Goal: Navigation & Orientation: Find specific page/section

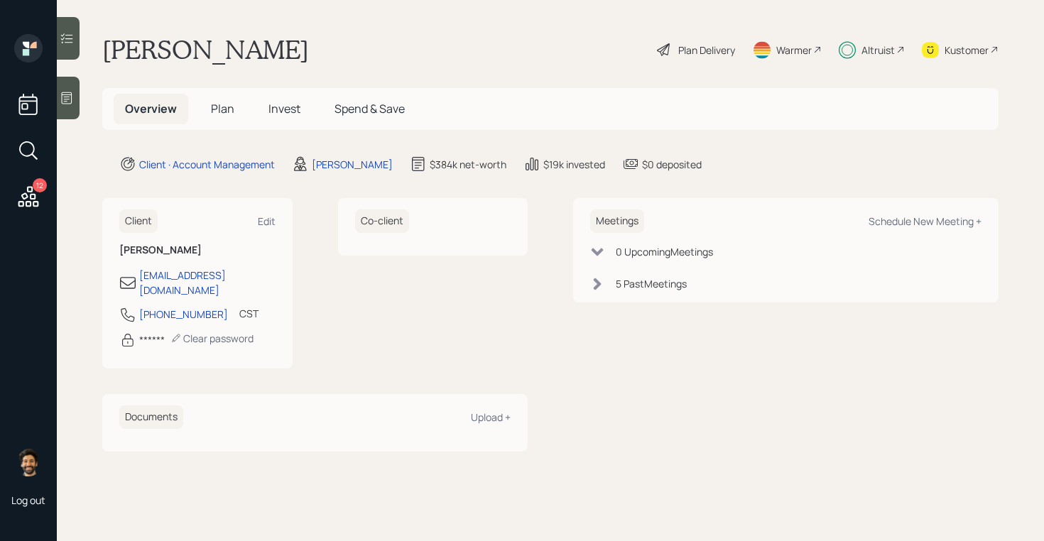
click at [300, 102] on h5 "Invest" at bounding box center [284, 109] width 55 height 31
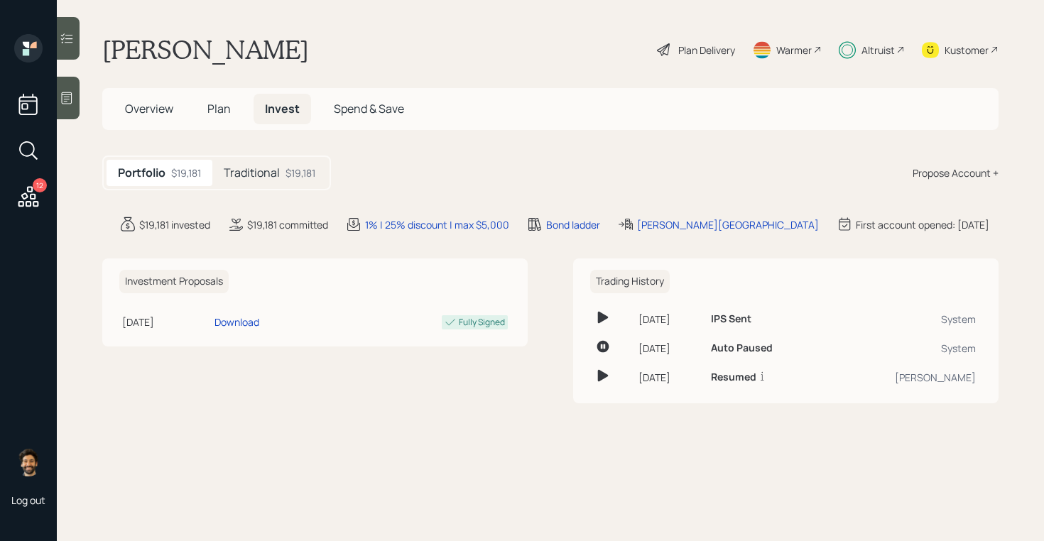
click at [158, 114] on span "Overview" at bounding box center [149, 109] width 48 height 16
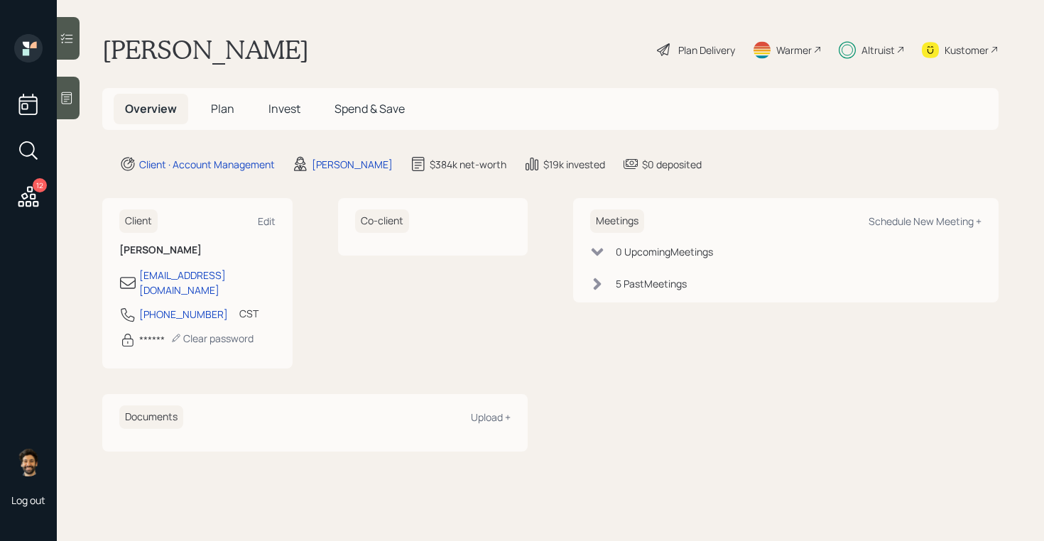
click at [237, 121] on h5 "Plan" at bounding box center [223, 109] width 46 height 31
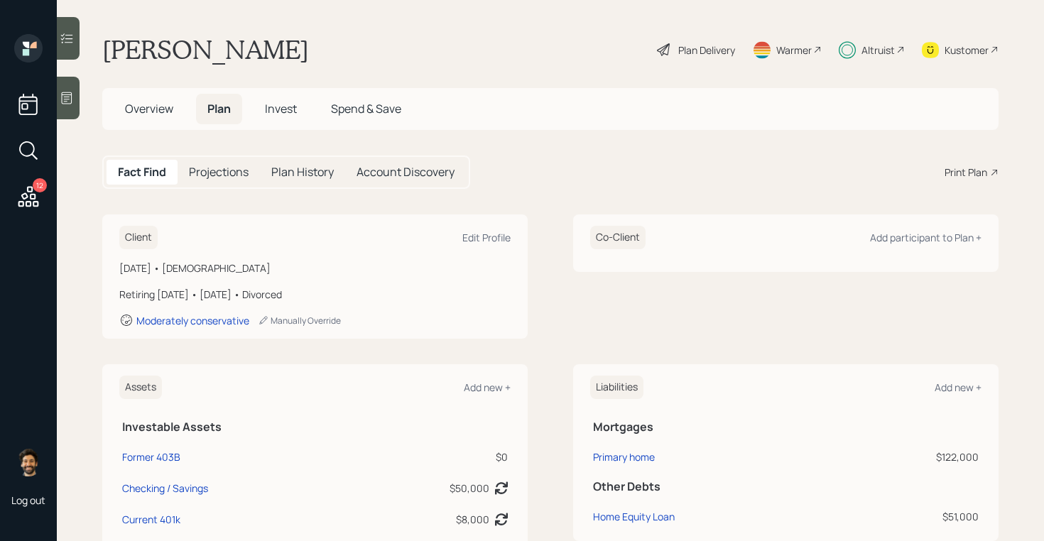
click at [296, 109] on span "Invest" at bounding box center [281, 109] width 32 height 16
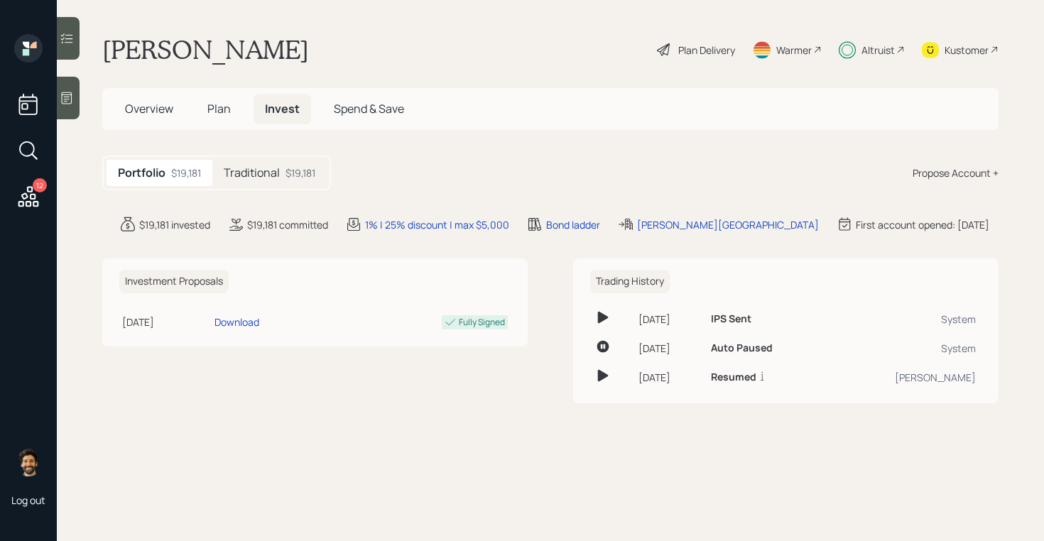
click at [357, 107] on span "Spend & Save" at bounding box center [369, 109] width 70 height 16
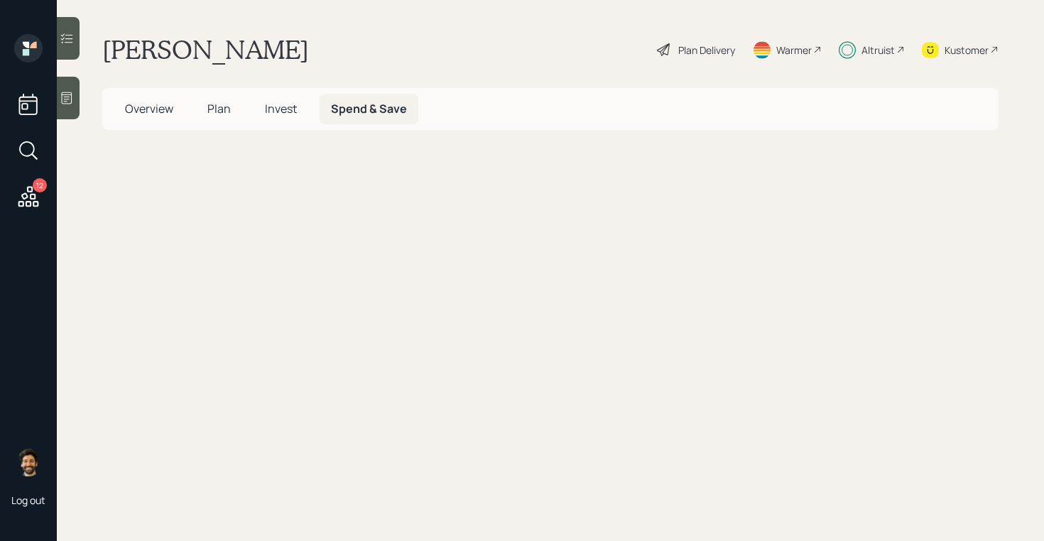
click at [235, 113] on h5 "Plan" at bounding box center [219, 109] width 46 height 31
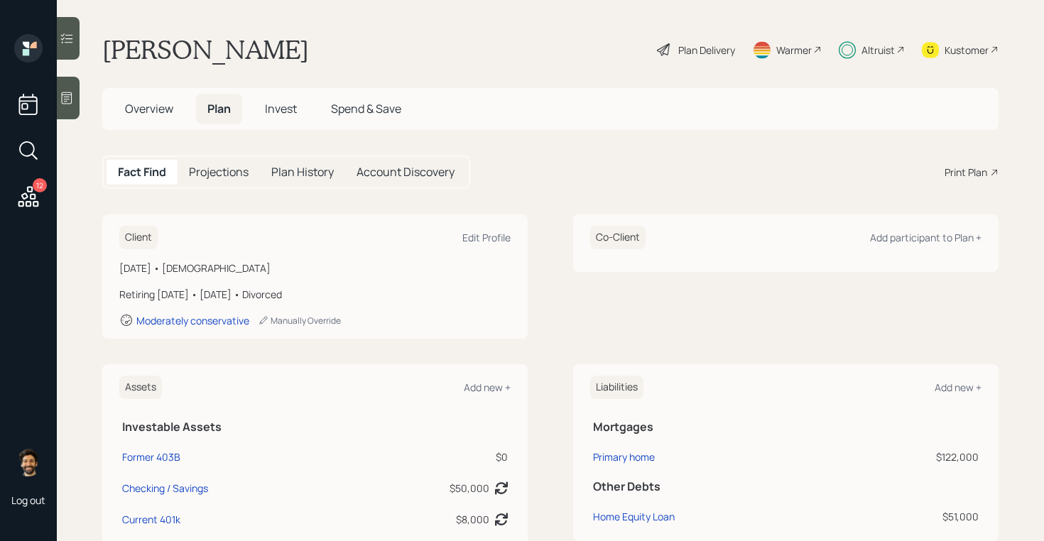
click at [160, 112] on span "Overview" at bounding box center [149, 109] width 48 height 16
